Goal: Task Accomplishment & Management: Manage account settings

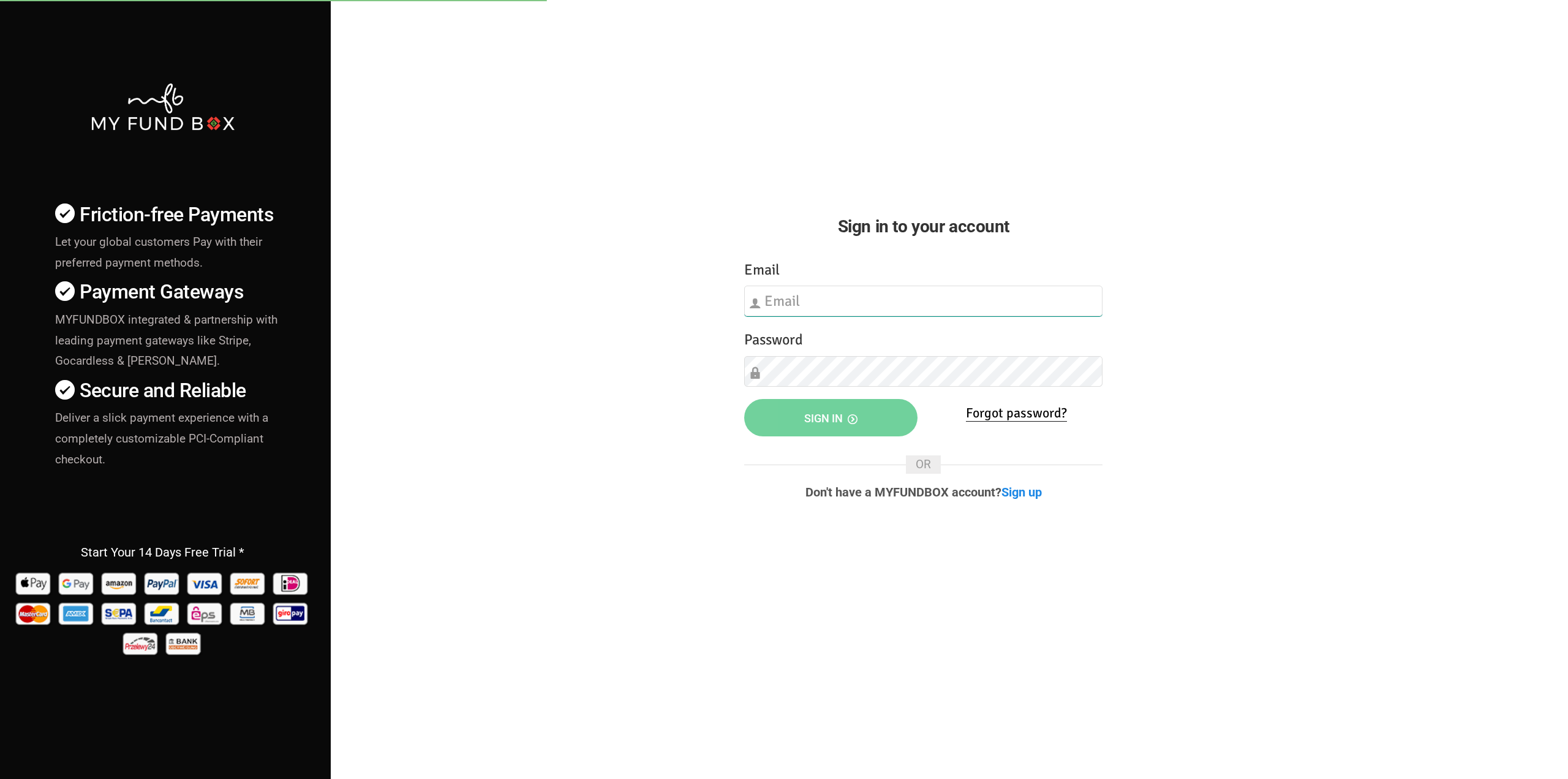
type input "[EMAIL_ADDRESS][DOMAIN_NAME]"
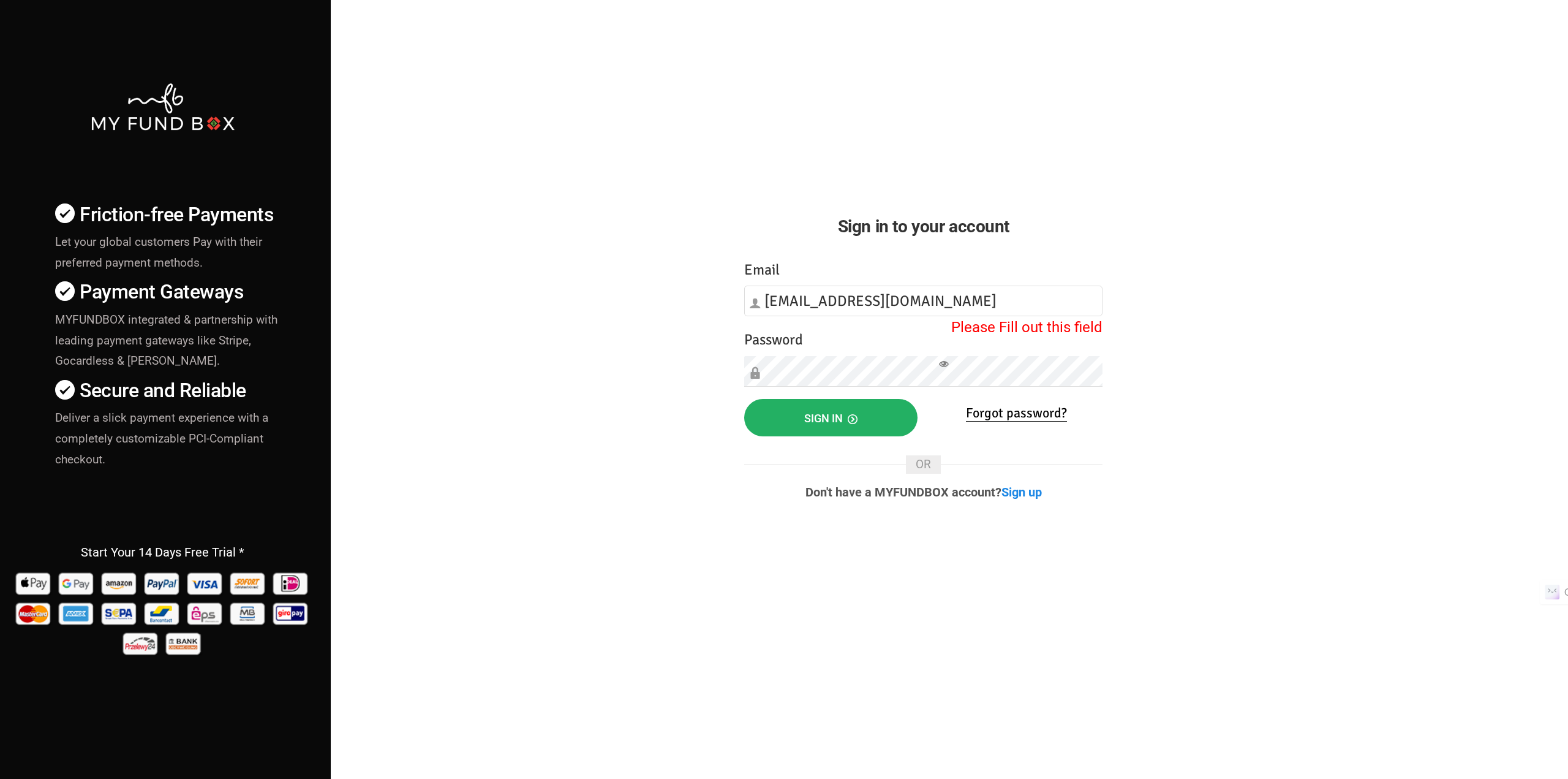
click at [784, 422] on button "Sign in" at bounding box center [831, 417] width 174 height 37
